Goal: Ask a question

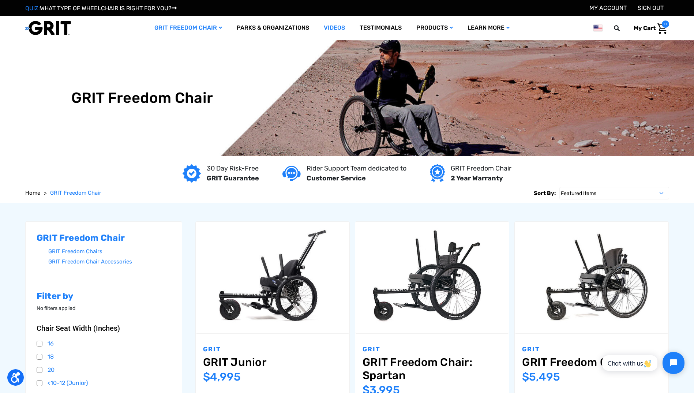
click at [333, 29] on link "Videos" at bounding box center [335, 28] width 36 height 24
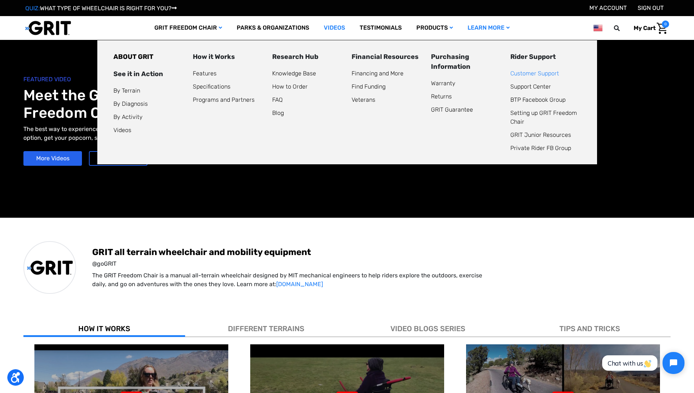
click at [541, 74] on link "Customer Support" at bounding box center [534, 73] width 49 height 7
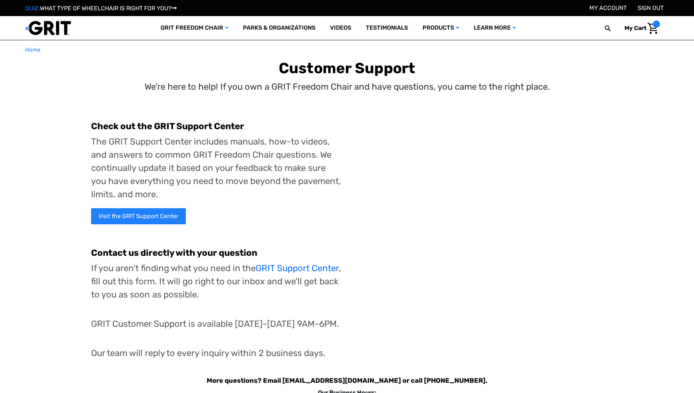
select select "Other (Please explain below)"
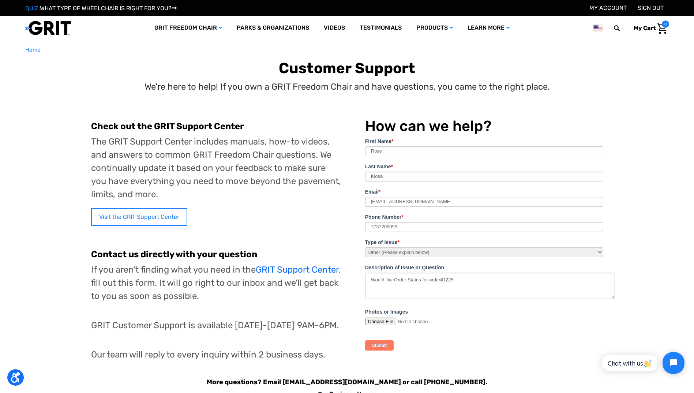
click at [136, 219] on link "Visit the GRIT Support Center" at bounding box center [139, 217] width 96 height 18
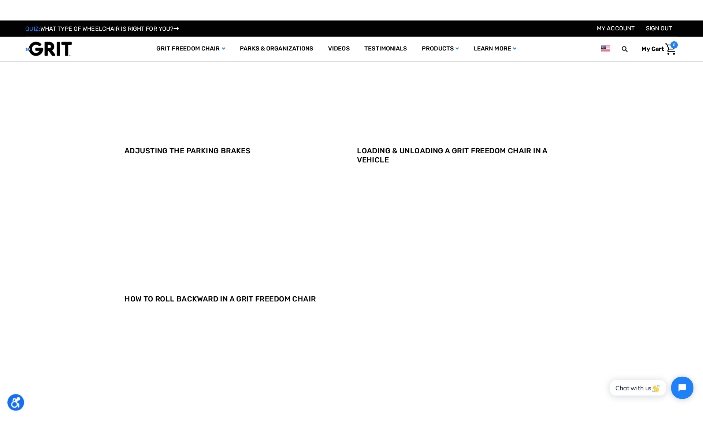
scroll to position [842, 0]
